Goal: Find specific page/section: Find specific page/section

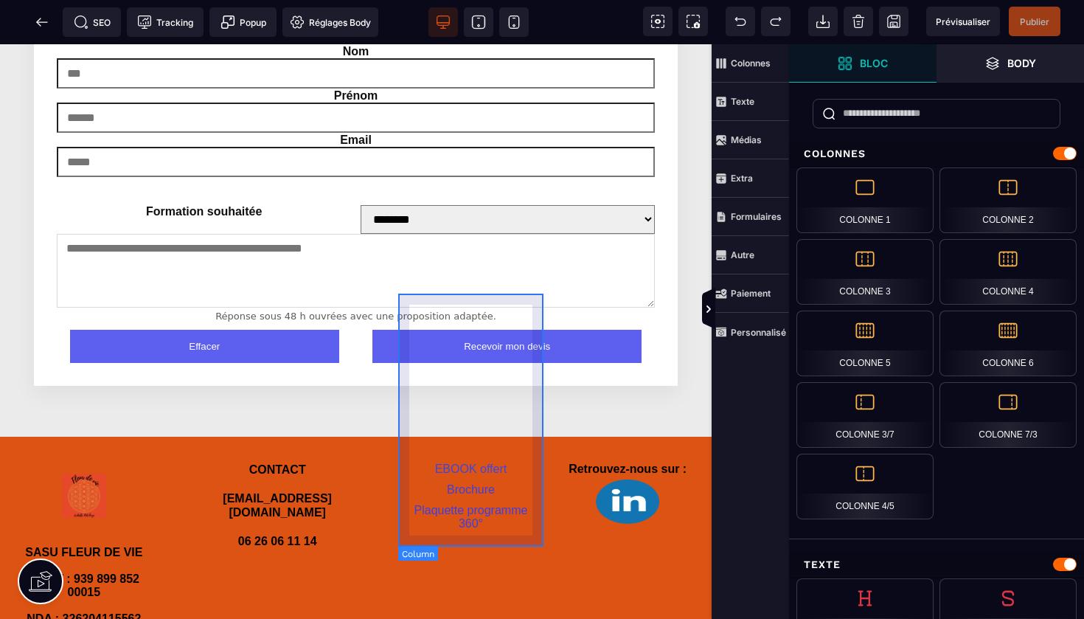
scroll to position [3317, 0]
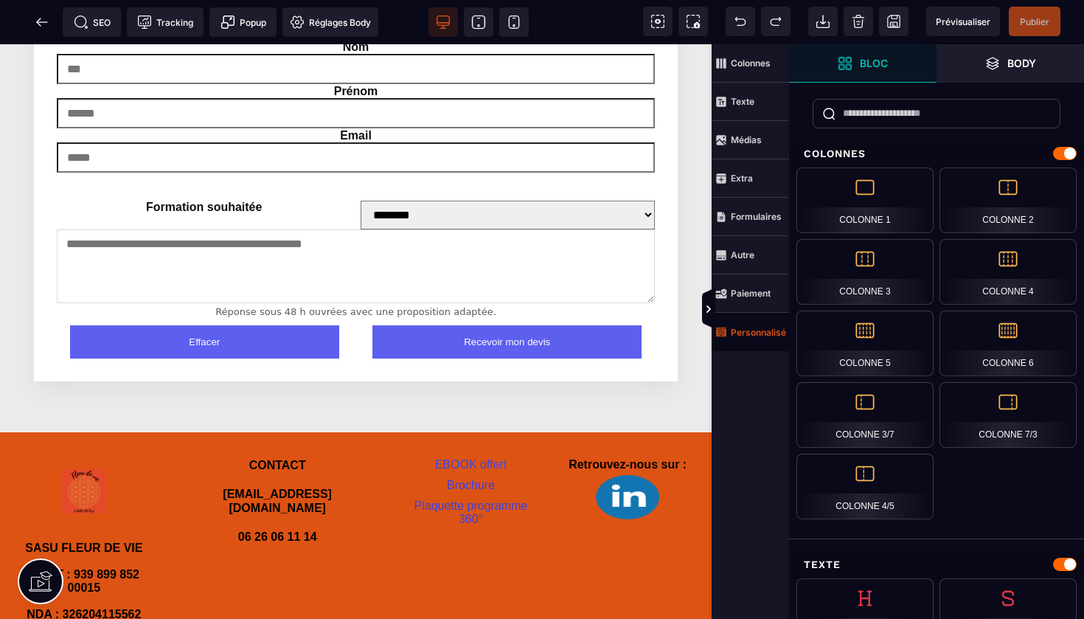
click at [743, 327] on strong "Personnalisé" at bounding box center [758, 332] width 55 height 11
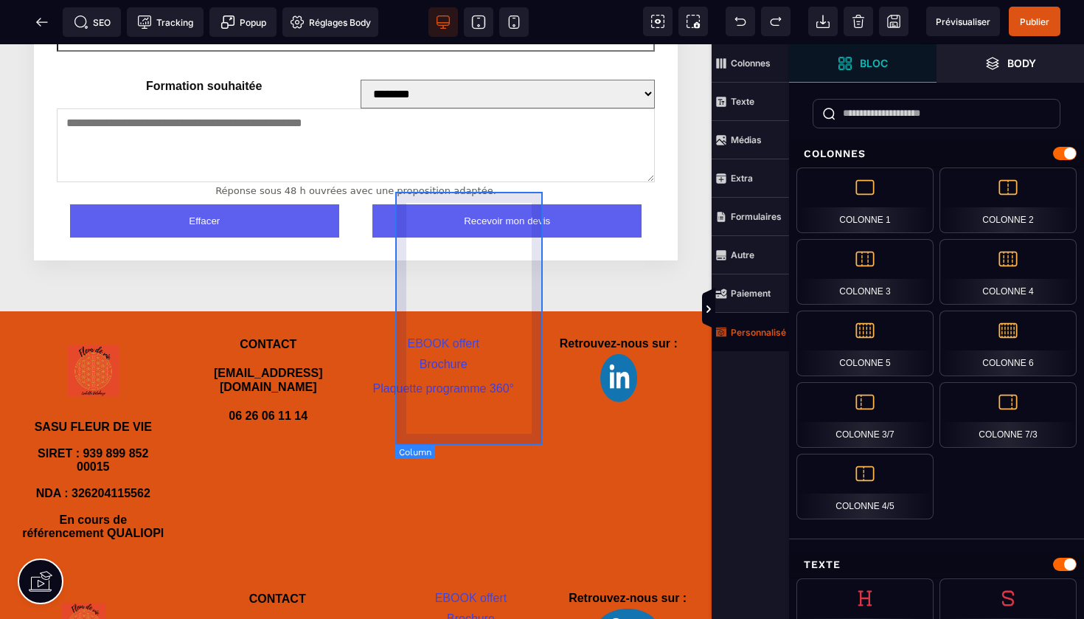
scroll to position [3445, 0]
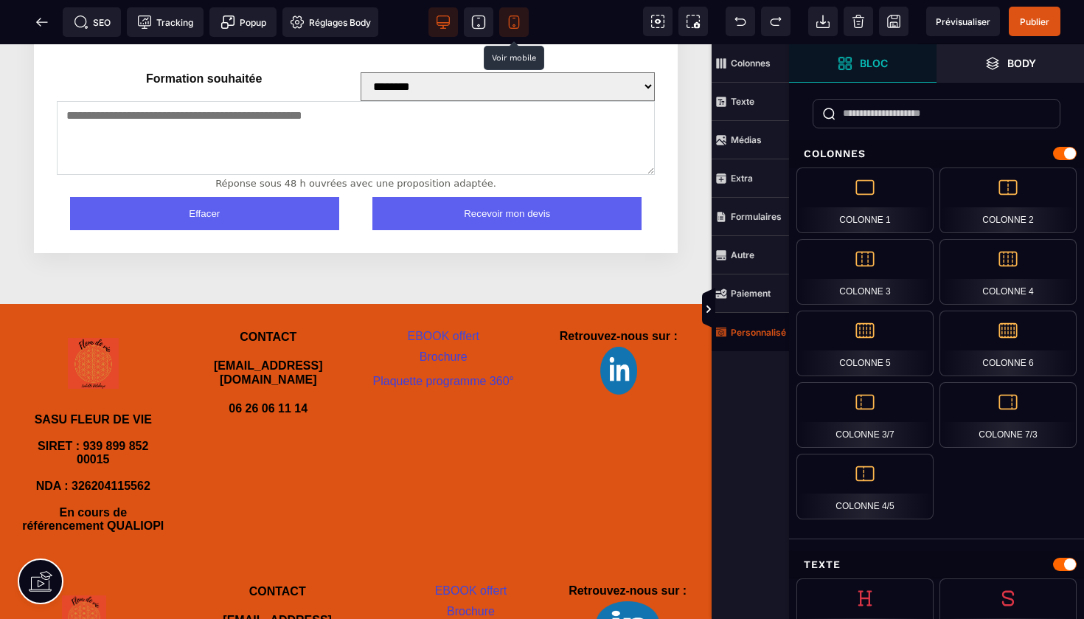
click at [521, 21] on span at bounding box center [513, 21] width 29 height 29
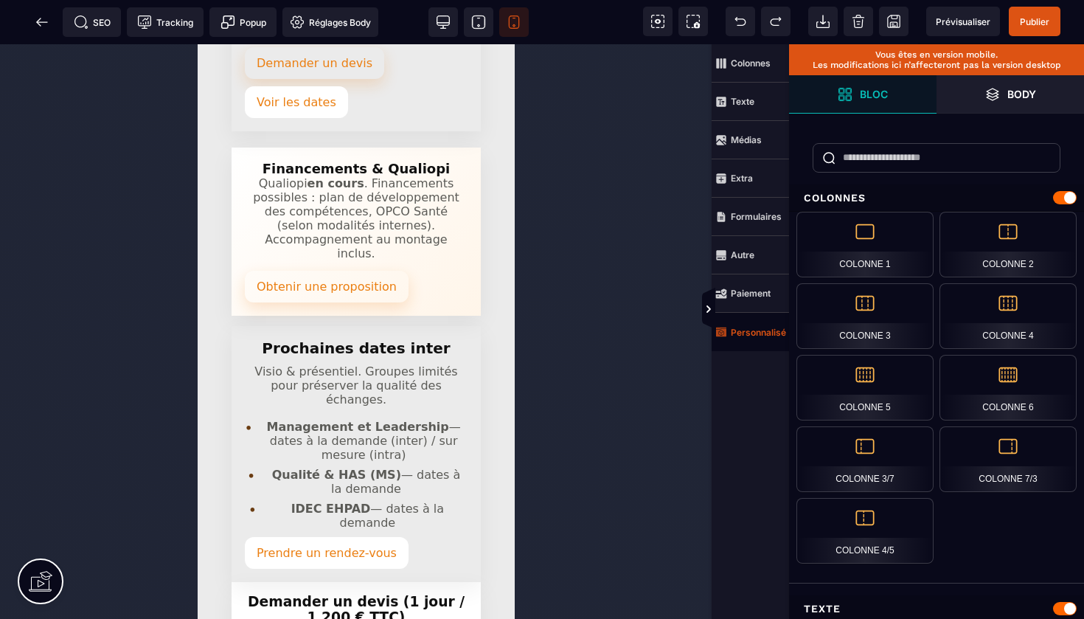
scroll to position [5846, 0]
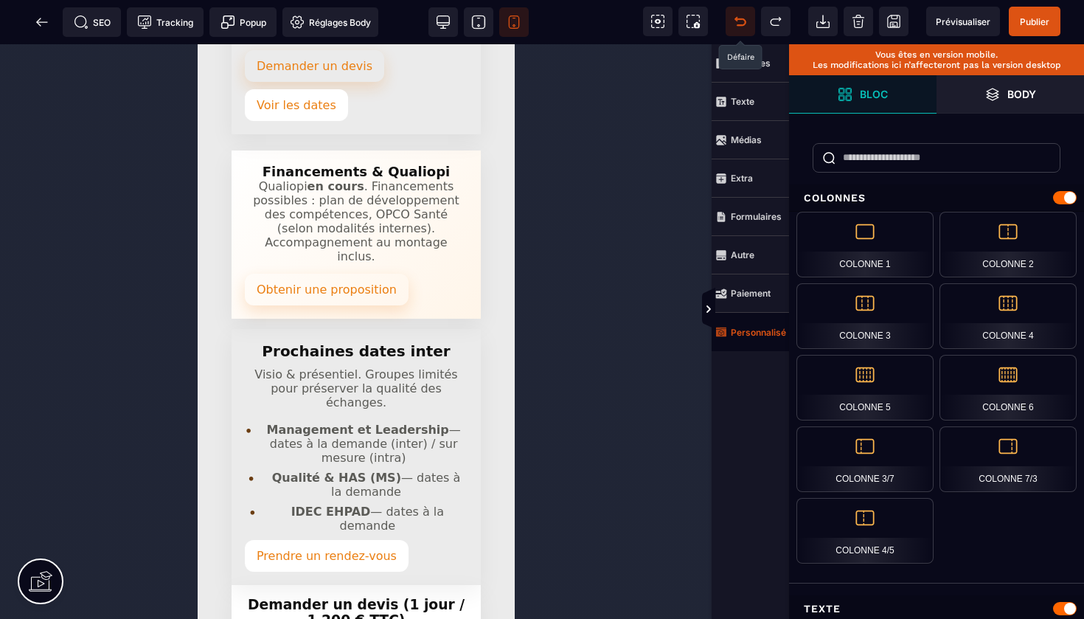
click at [741, 26] on icon at bounding box center [740, 21] width 11 height 7
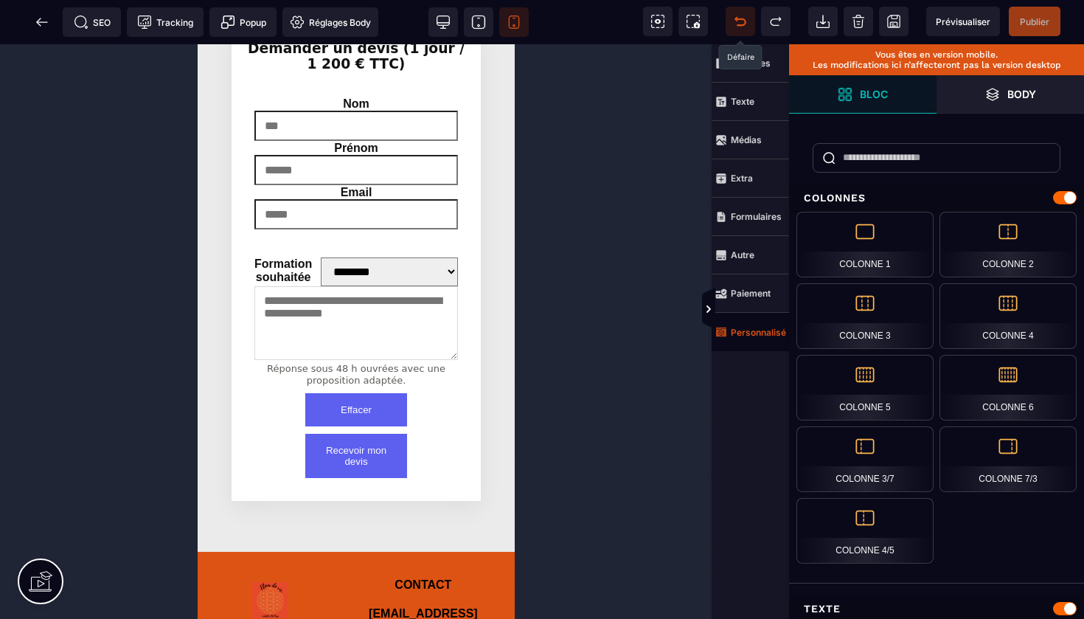
scroll to position [6401, 0]
click at [45, 20] on icon at bounding box center [42, 22] width 15 height 15
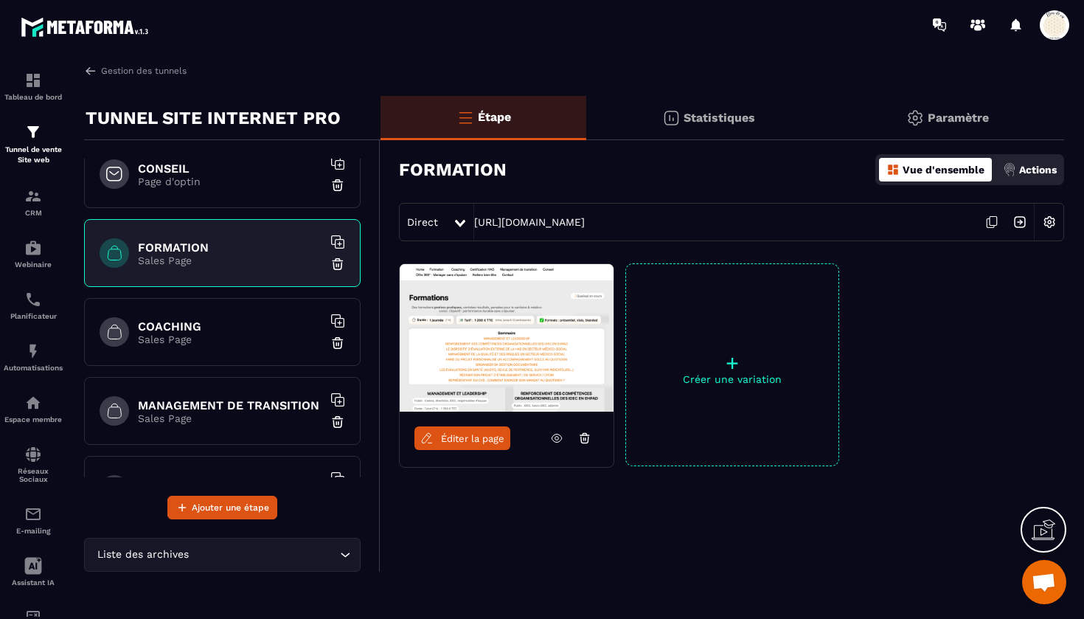
scroll to position [182, 0]
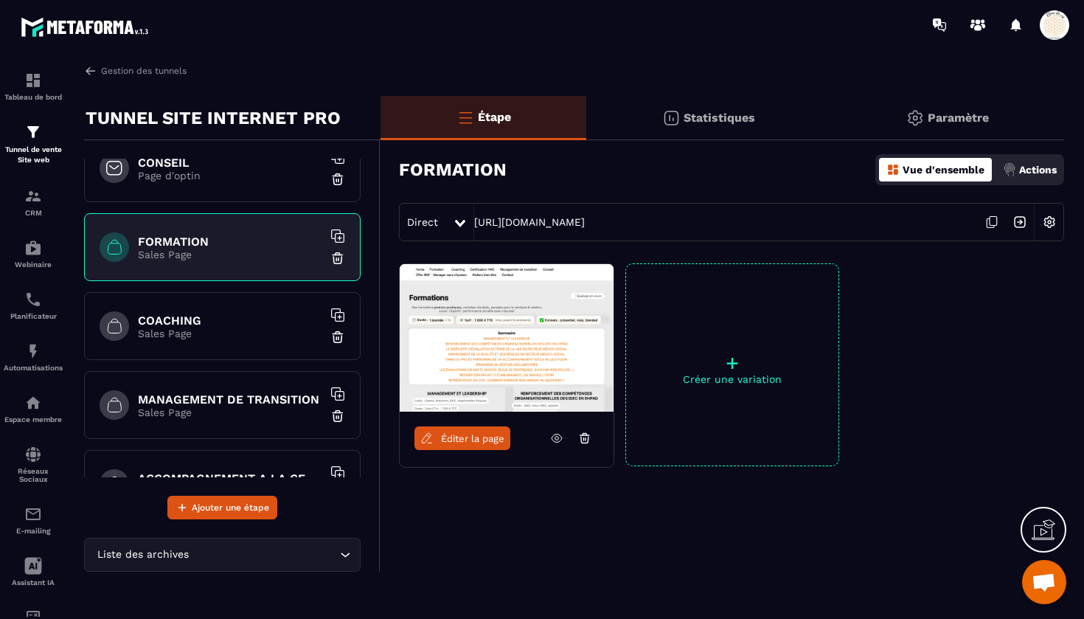
click at [223, 320] on h6 "COACHING" at bounding box center [230, 320] width 184 height 14
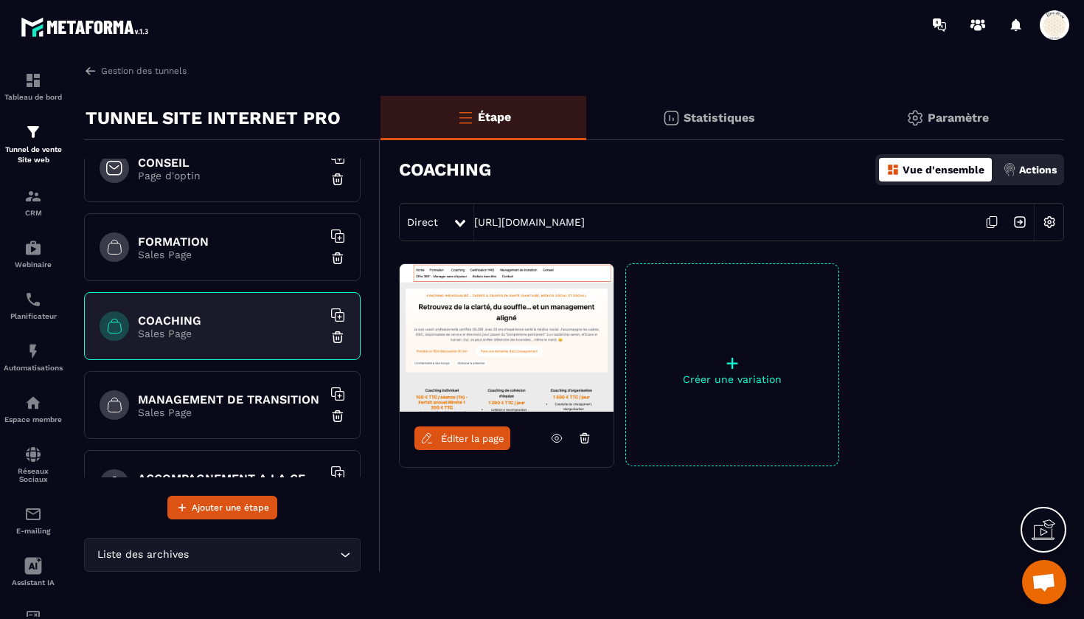
click at [479, 436] on span "Éditer la page" at bounding box center [472, 438] width 63 height 11
